Goal: Contribute content: Add original content to the website for others to see

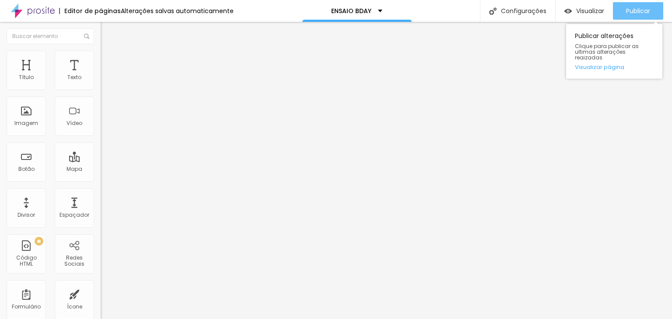
click at [635, 10] on span "Publicar" at bounding box center [638, 10] width 24 height 7
click at [632, 12] on span "Publicar" at bounding box center [638, 10] width 24 height 7
click at [644, 6] on div "Publicar" at bounding box center [638, 11] width 24 height 18
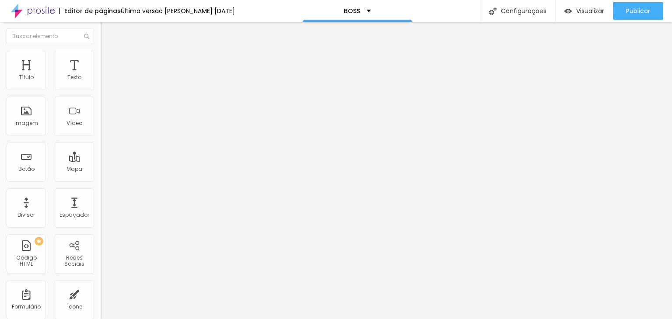
click at [101, 84] on button "button" at bounding box center [107, 79] width 12 height 9
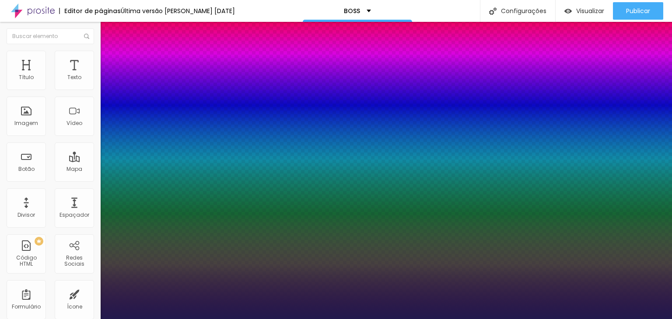
type input "1"
type input "14"
type input "1"
type input "16"
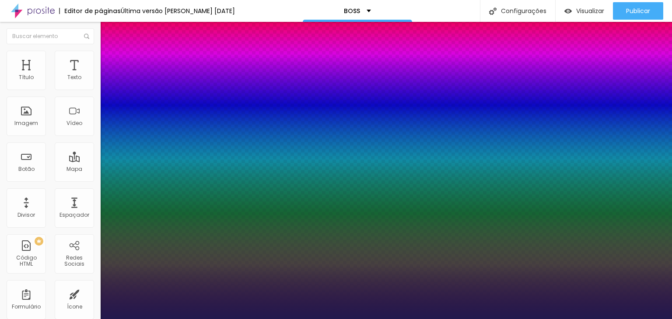
type input "16"
type input "1"
type input "17"
type input "1"
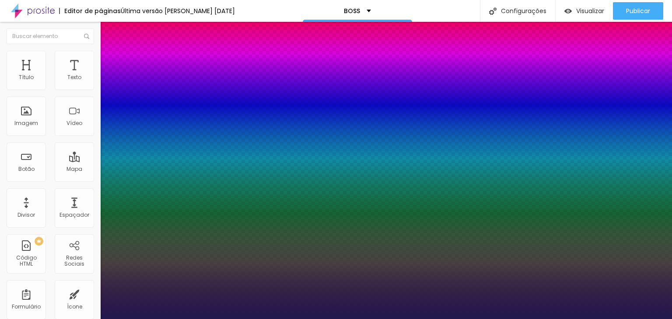
type input "21"
type input "1"
type input "26"
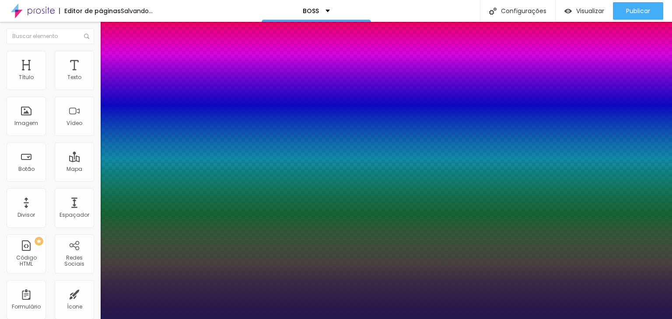
type input "1"
drag, startPoint x: 117, startPoint y: 147, endPoint x: 125, endPoint y: 147, distance: 7.9
type input "26"
click at [282, 319] on div at bounding box center [336, 319] width 672 height 0
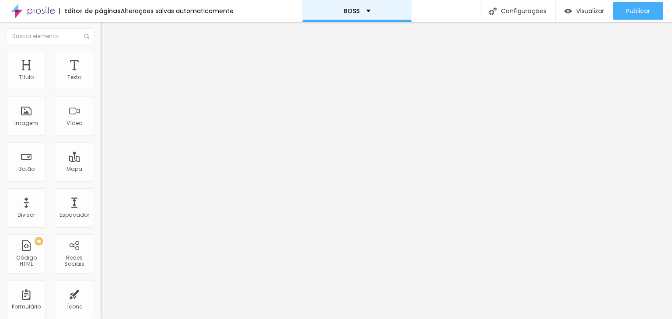
click at [348, 6] on div "BOSS" at bounding box center [356, 11] width 109 height 22
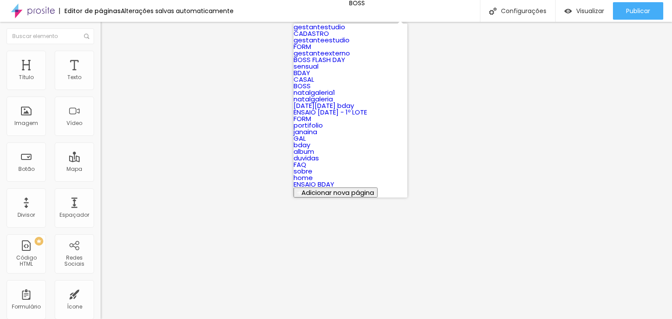
scroll to position [315, 0]
click at [334, 180] on link "ENSAIO BDAY" at bounding box center [314, 184] width 41 height 9
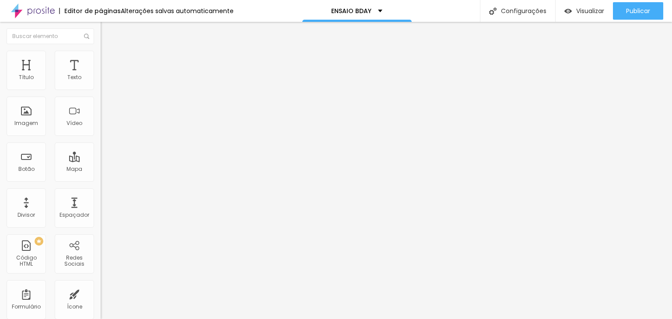
click at [101, 84] on button "button" at bounding box center [107, 79] width 12 height 9
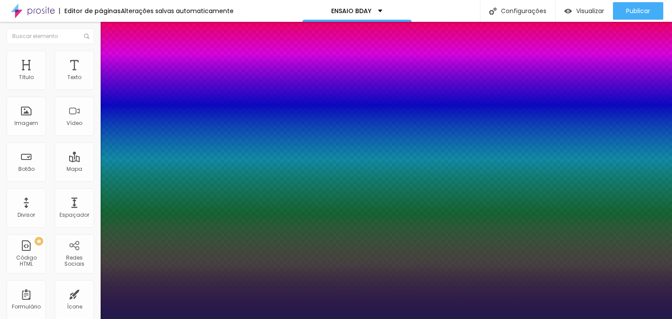
type input "1"
type input "16"
type input "1"
type input "20"
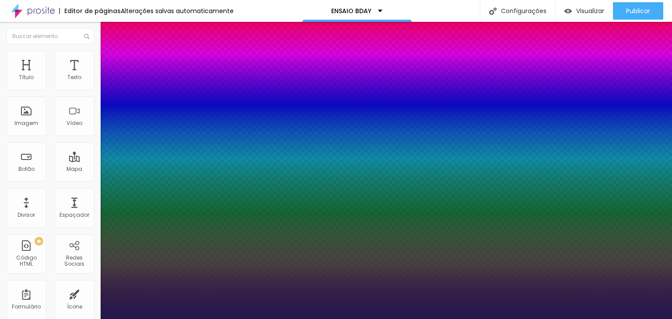
type input "1"
type input "21"
type input "1"
type input "23"
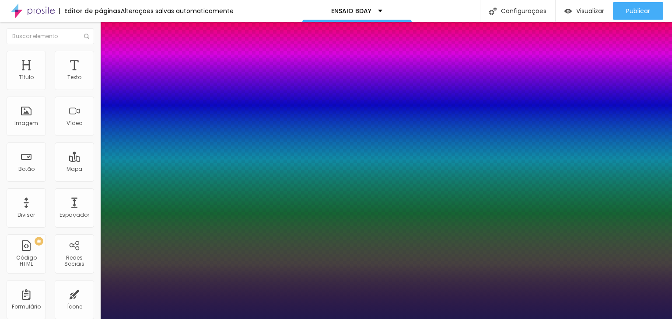
type input "23"
type input "1"
type input "24"
type input "1"
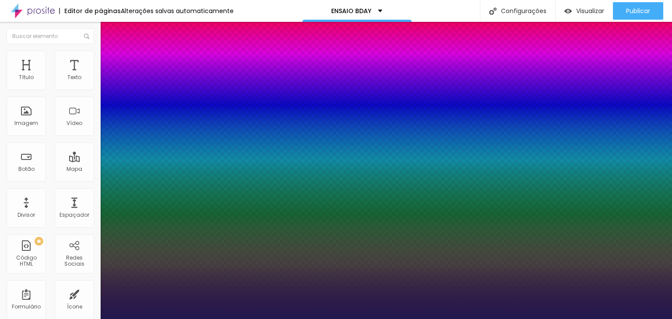
type input "25"
type input "1"
type input "26"
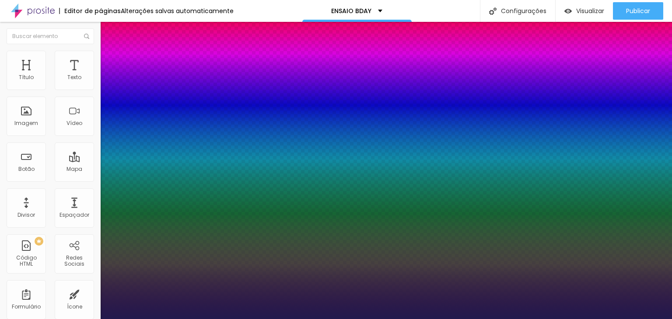
type input "1"
drag, startPoint x: 116, startPoint y: 147, endPoint x: 125, endPoint y: 146, distance: 8.8
type input "26"
type input "1"
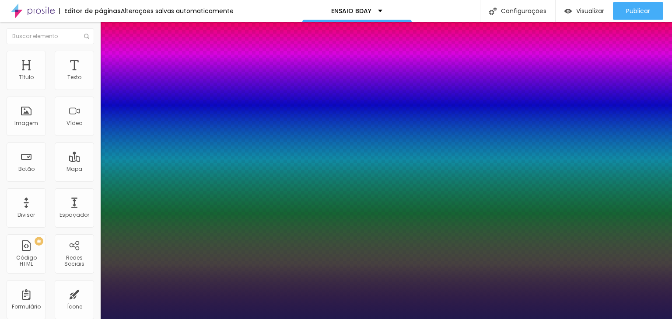
click at [303, 319] on div at bounding box center [336, 319] width 672 height 0
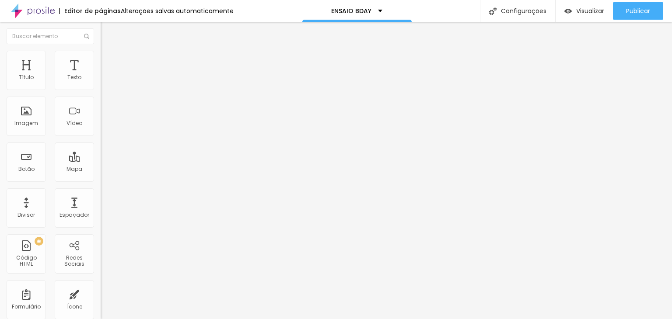
click at [109, 60] on span "Avançado" at bounding box center [123, 56] width 29 height 7
click at [101, 51] on li "Estilo" at bounding box center [151, 46] width 101 height 9
click at [109, 59] on span "Estilo" at bounding box center [116, 56] width 14 height 7
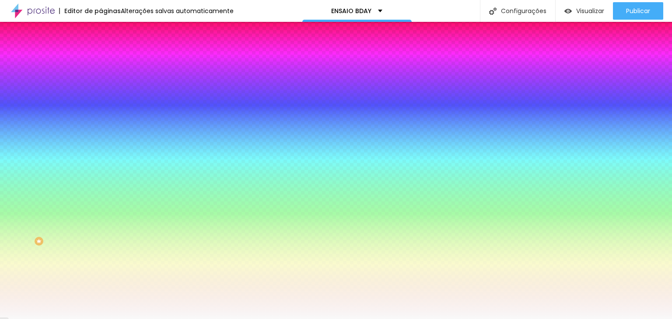
paste input "68418F"
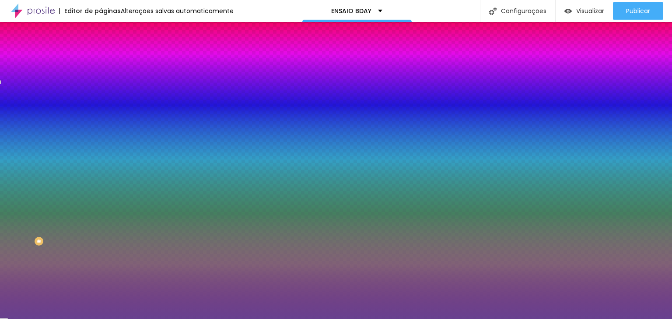
type input "#68418F"
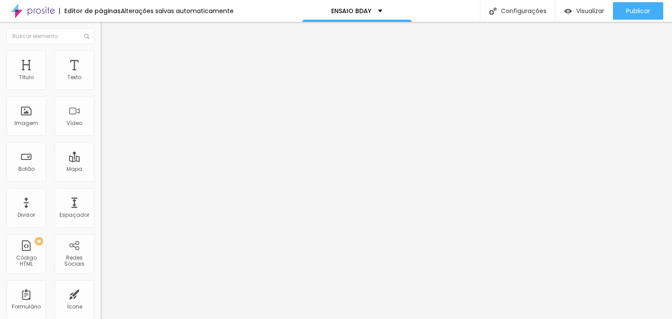
click at [109, 60] on span "Estilo" at bounding box center [116, 56] width 14 height 7
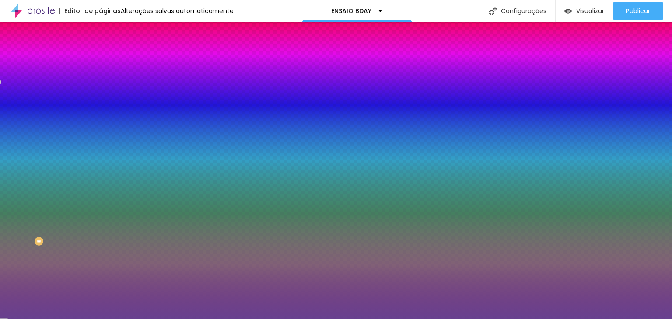
click at [101, 60] on li "Avançado" at bounding box center [151, 64] width 101 height 9
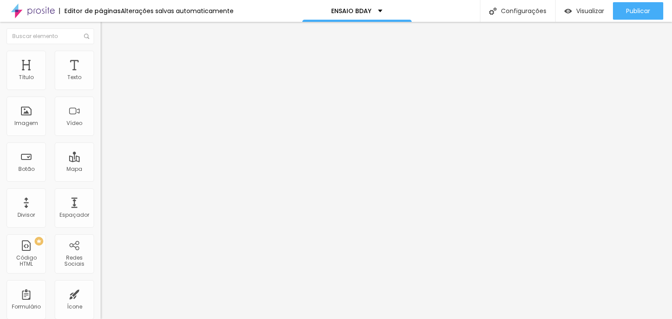
type input "0"
drag, startPoint x: 21, startPoint y: 101, endPoint x: 16, endPoint y: 103, distance: 5.3
type input "0"
click at [101, 294] on input "range" at bounding box center [129, 297] width 56 height 7
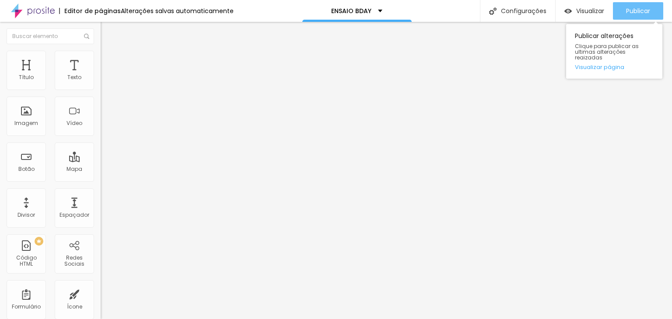
click at [644, 10] on span "Publicar" at bounding box center [638, 10] width 24 height 7
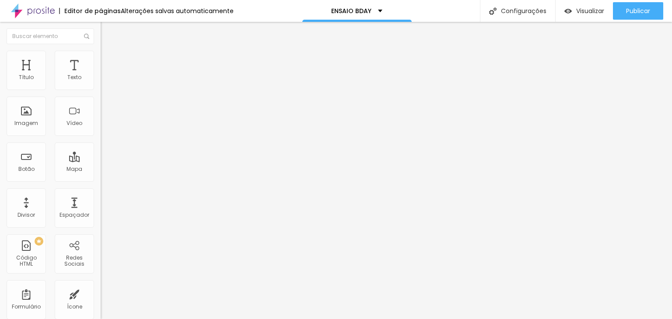
click at [101, 60] on img at bounding box center [105, 64] width 8 height 8
type input "45"
type input "40"
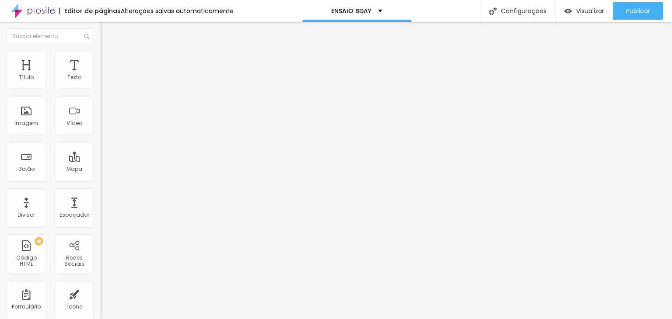
type input "35"
type input "30"
type input "25"
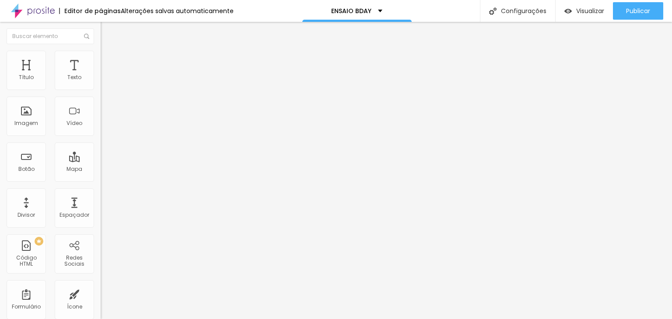
type input "25"
type input "30"
type input "35"
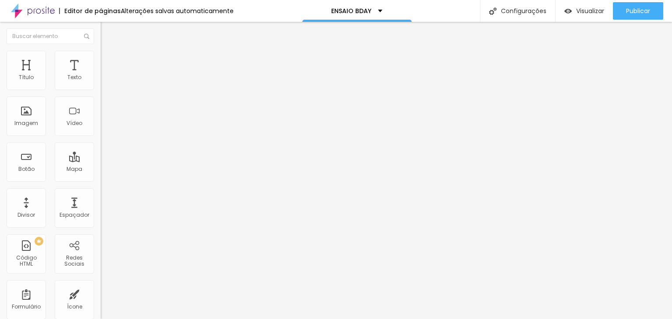
type input "40"
type input "45"
type input "50"
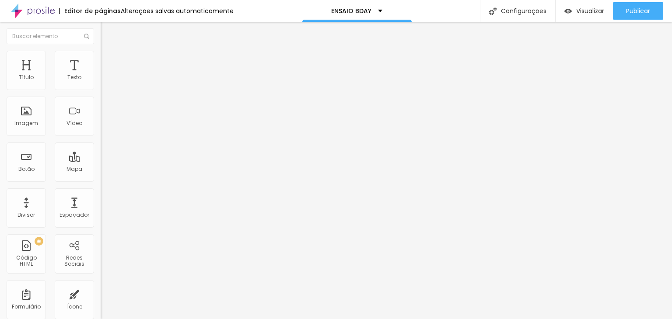
type input "50"
click at [101, 170] on input "range" at bounding box center [129, 173] width 56 height 7
click at [101, 51] on li "Estilo" at bounding box center [151, 55] width 101 height 9
click at [101, 55] on ul "Conteúdo Estilo Avançado" at bounding box center [151, 55] width 101 height 26
click at [109, 62] on span "Avançado" at bounding box center [123, 65] width 29 height 7
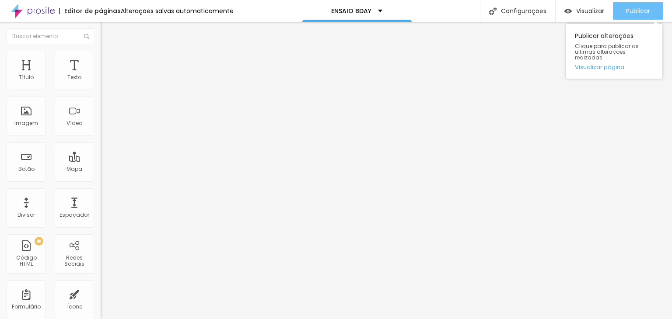
click at [623, 4] on button "Publicar" at bounding box center [638, 11] width 50 height 18
